Goal: Task Accomplishment & Management: Complete application form

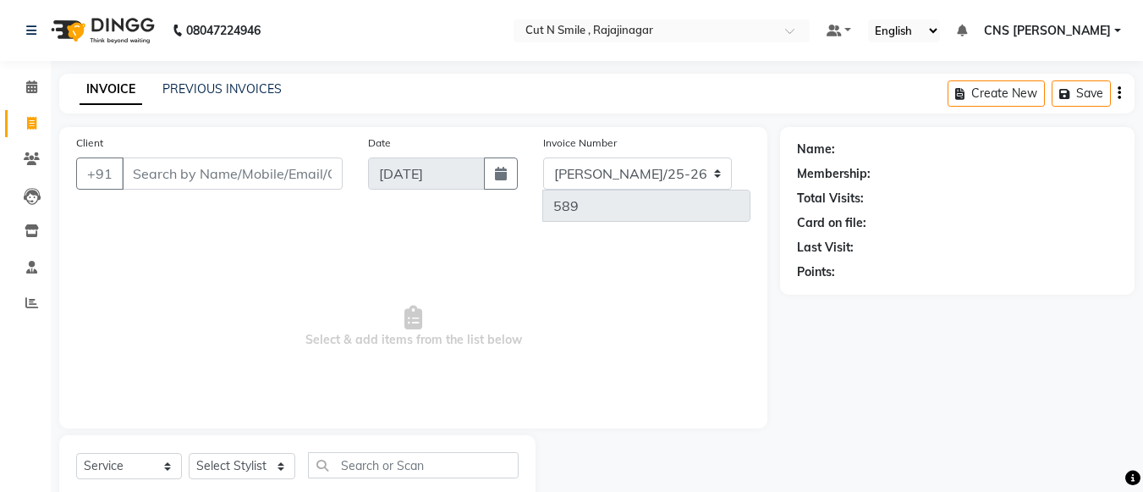
select select "service"
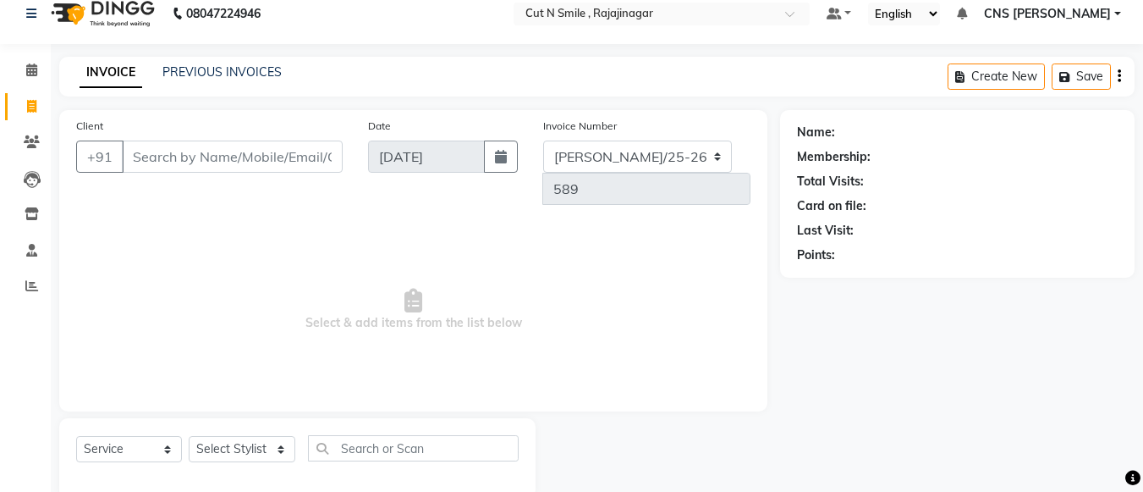
click at [250, 234] on span "Select & add items from the list below" at bounding box center [413, 309] width 674 height 169
click at [223, 230] on span "Select & add items from the list below" at bounding box center [413, 309] width 674 height 169
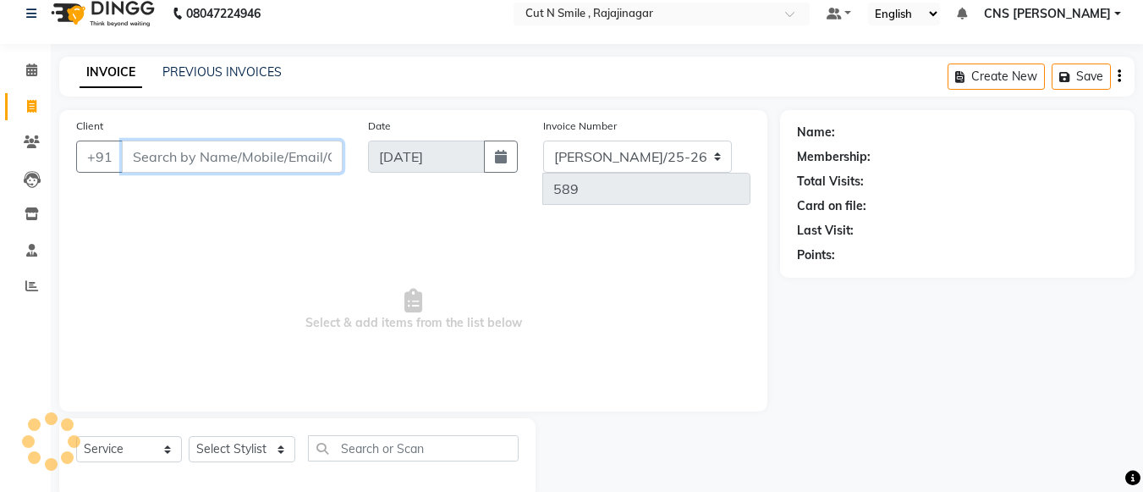
click at [161, 162] on input "Client" at bounding box center [232, 156] width 221 height 32
click at [272, 164] on input "Client" at bounding box center [232, 156] width 221 height 32
type input "USHA"
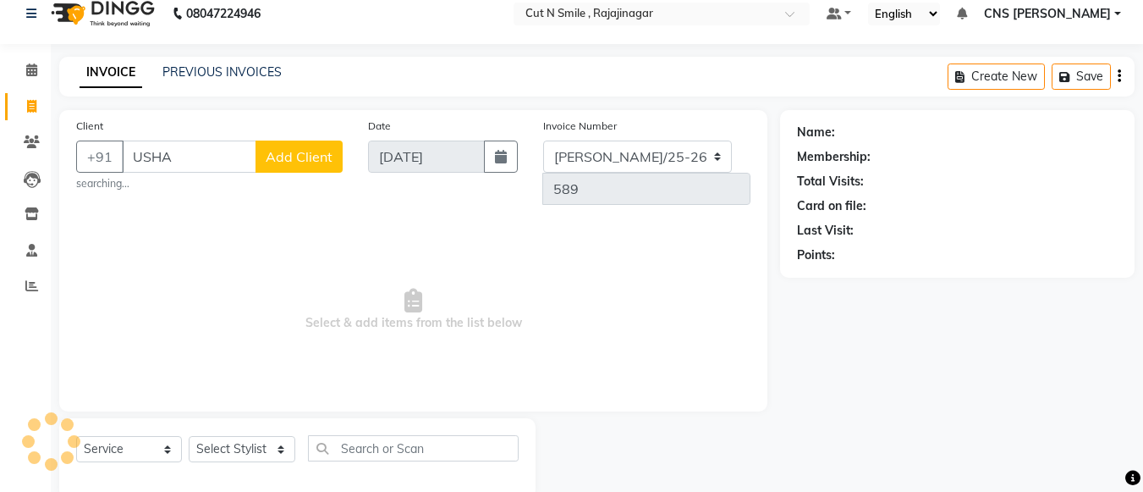
click at [294, 163] on span "Add Client" at bounding box center [299, 156] width 67 height 17
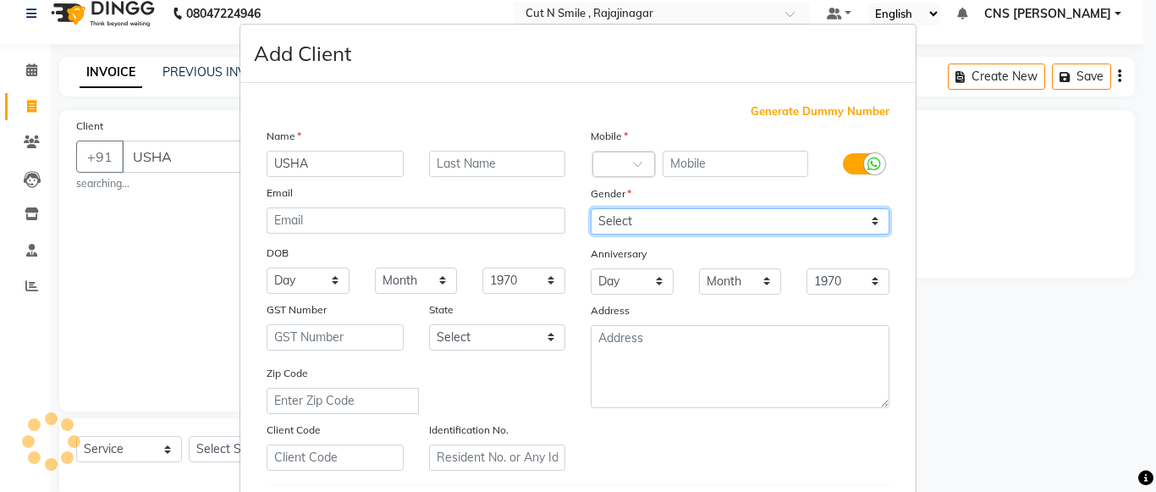
click at [870, 220] on select "Select [DEMOGRAPHIC_DATA] [DEMOGRAPHIC_DATA] Other Prefer Not To Say" at bounding box center [739, 221] width 299 height 26
select select "[DEMOGRAPHIC_DATA]"
click at [590, 208] on select "Select [DEMOGRAPHIC_DATA] [DEMOGRAPHIC_DATA] Other Prefer Not To Say" at bounding box center [739, 221] width 299 height 26
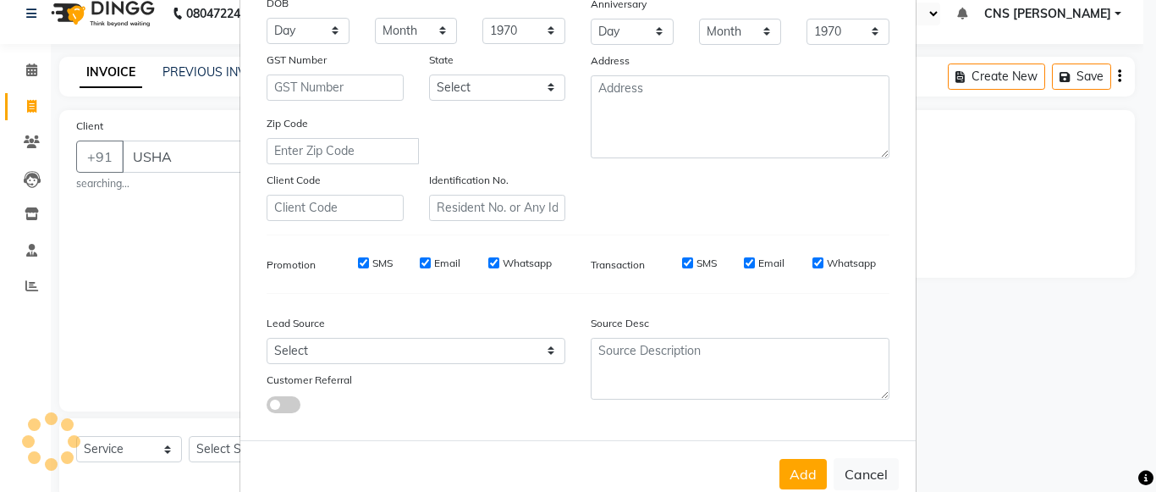
scroll to position [288, 0]
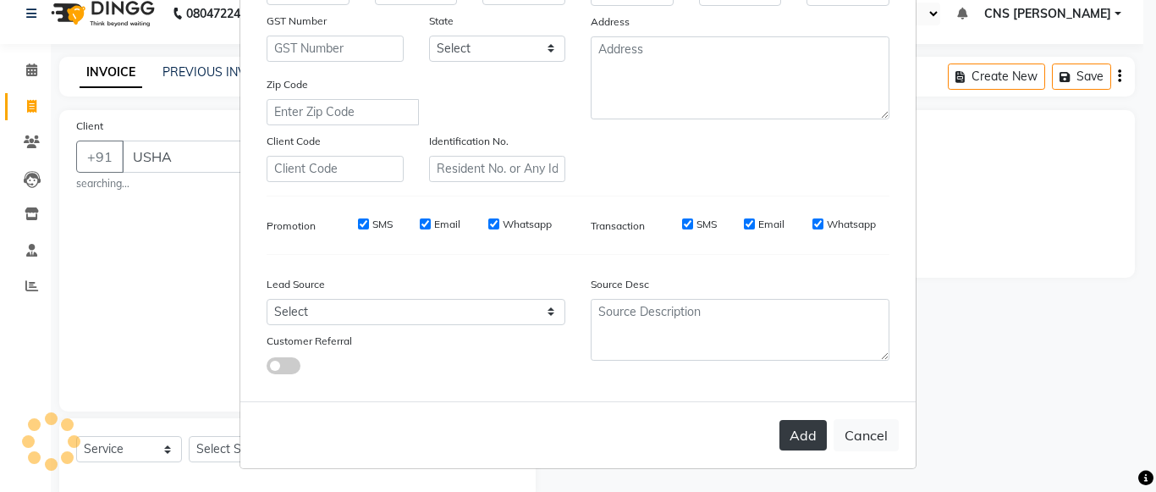
click at [793, 437] on button "Add" at bounding box center [802, 435] width 47 height 30
